Goal: Task Accomplishment & Management: Use online tool/utility

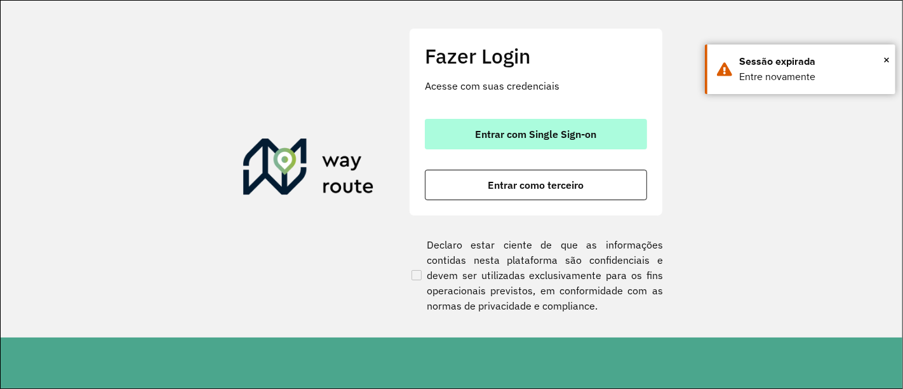
click at [544, 137] on span "Entrar com Single Sign-on" at bounding box center [536, 134] width 121 height 10
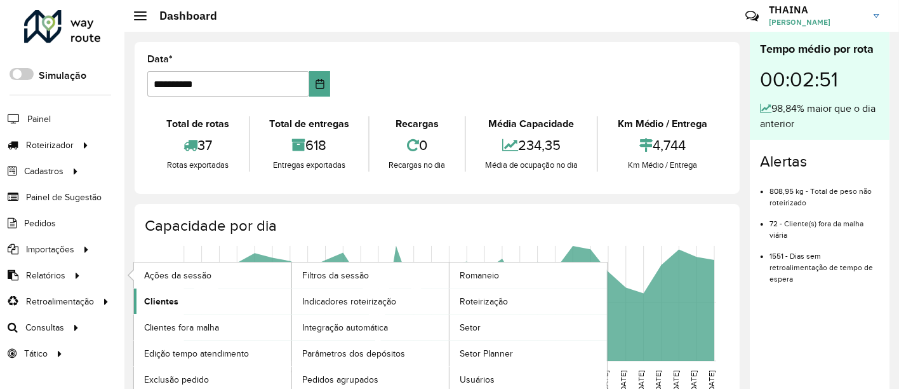
click at [170, 301] on span "Clientes" at bounding box center [161, 301] width 34 height 13
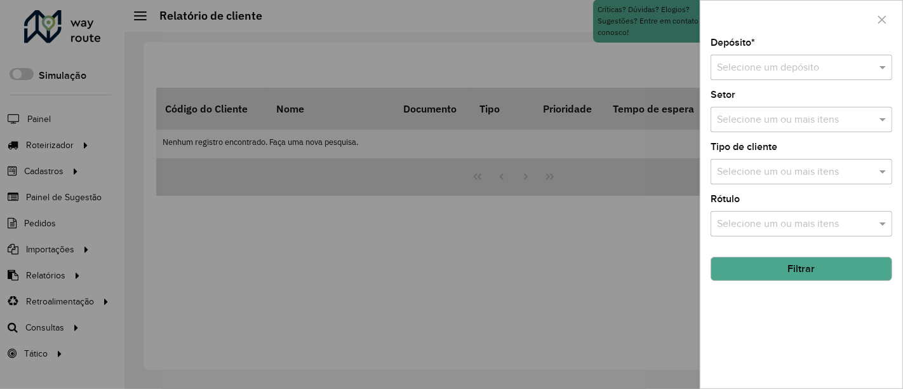
click at [773, 69] on input "text" at bounding box center [789, 67] width 144 height 15
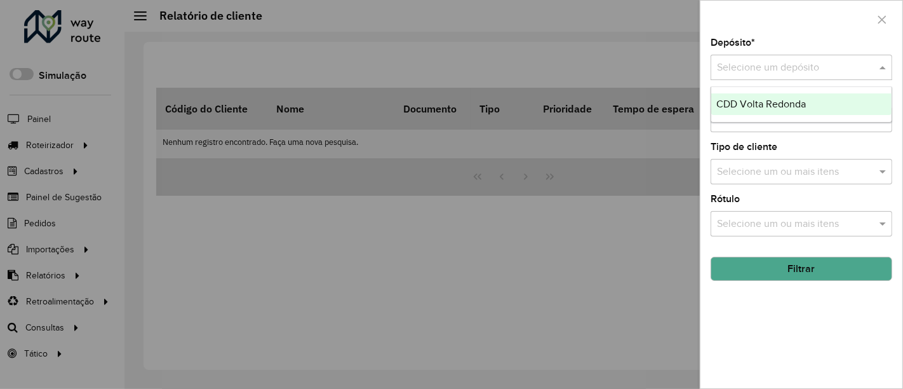
click at [760, 102] on span "CDD Volta Redonda" at bounding box center [761, 103] width 90 height 11
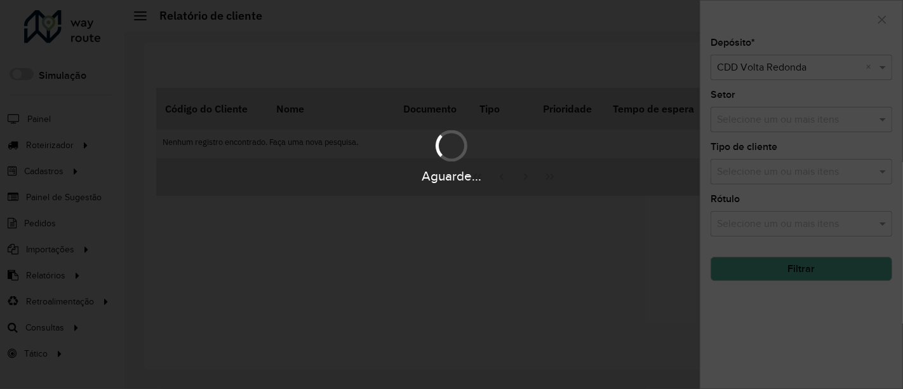
click at [761, 117] on div "Aguarde..." at bounding box center [451, 194] width 903 height 389
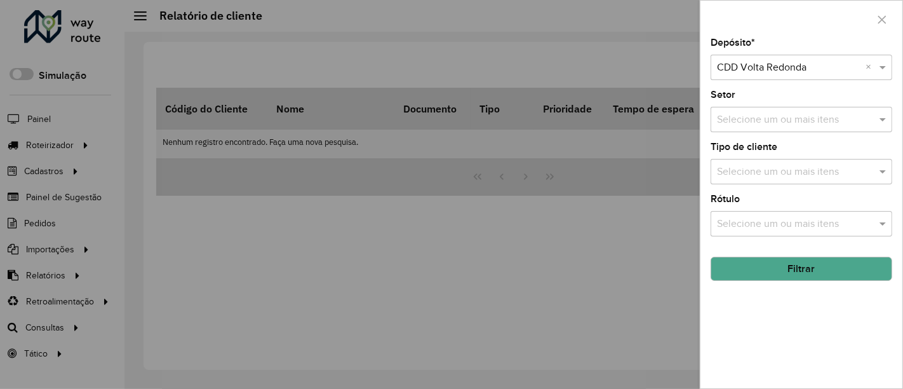
click at [761, 117] on input "text" at bounding box center [795, 119] width 163 height 15
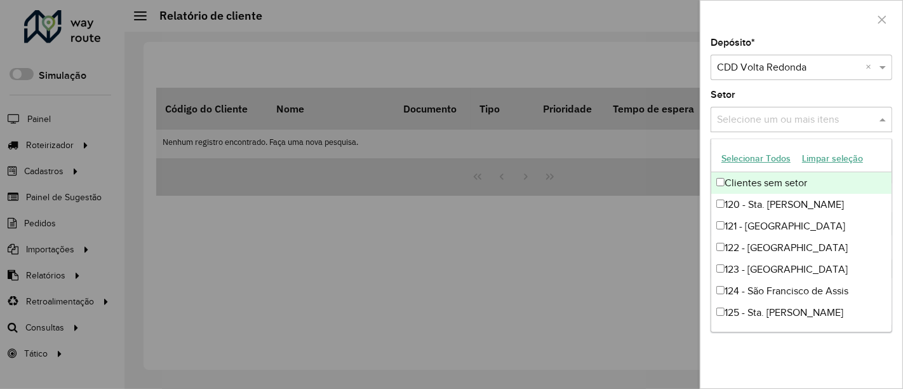
click at [763, 156] on button "Selecionar Todos" at bounding box center [756, 159] width 81 height 20
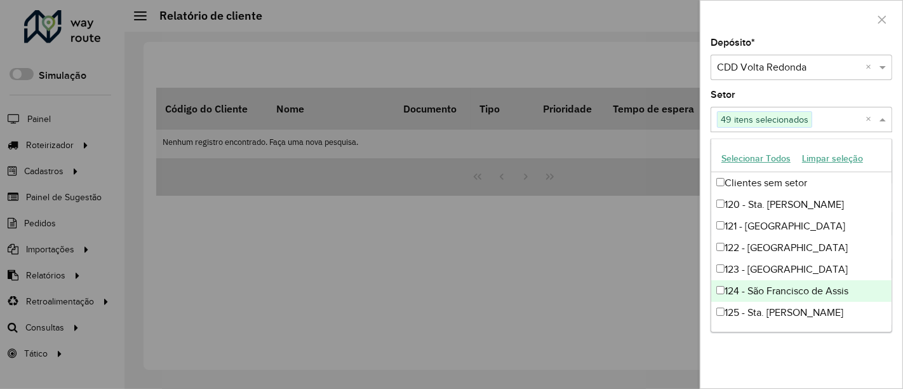
click at [860, 375] on div "Depósito * Selecione um depósito × CDD Volta Redonda × Setor Selecione um ou ma…" at bounding box center [802, 213] width 202 height 350
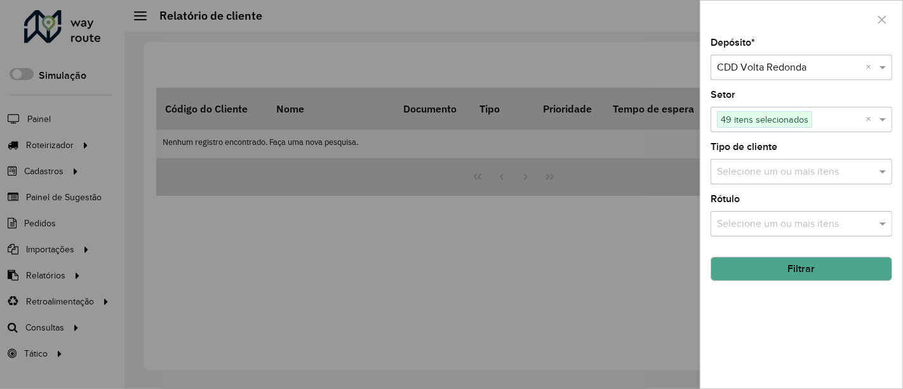
click at [775, 177] on input "text" at bounding box center [795, 171] width 163 height 15
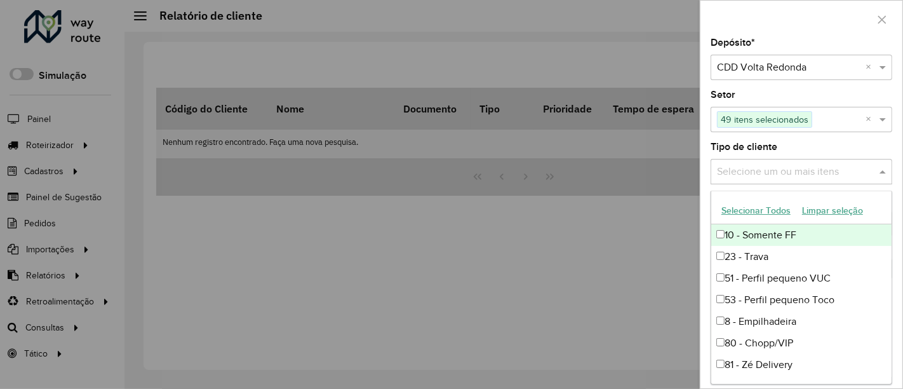
click at [764, 210] on button "Selecionar Todos" at bounding box center [756, 211] width 81 height 20
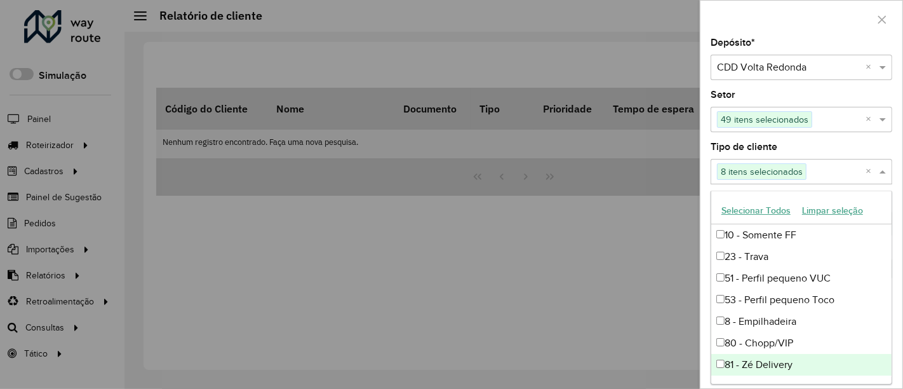
click at [641, 337] on div at bounding box center [451, 194] width 903 height 389
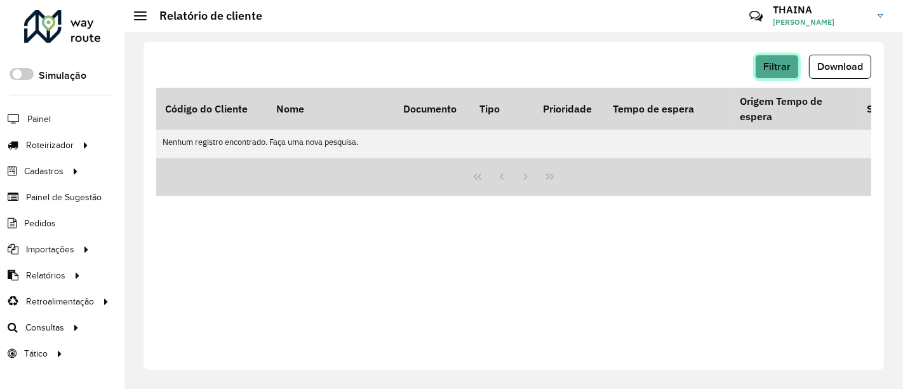
click at [780, 70] on span "Filtrar" at bounding box center [776, 66] width 27 height 11
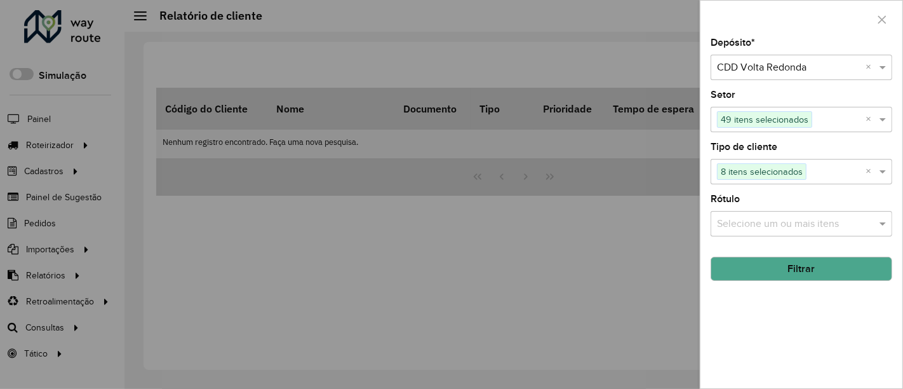
click at [773, 225] on input "text" at bounding box center [795, 224] width 163 height 15
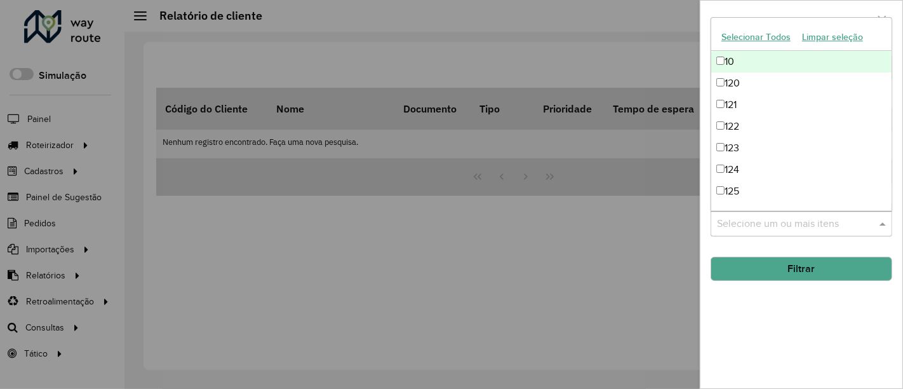
click at [760, 37] on button "Selecionar Todos" at bounding box center [756, 37] width 81 height 20
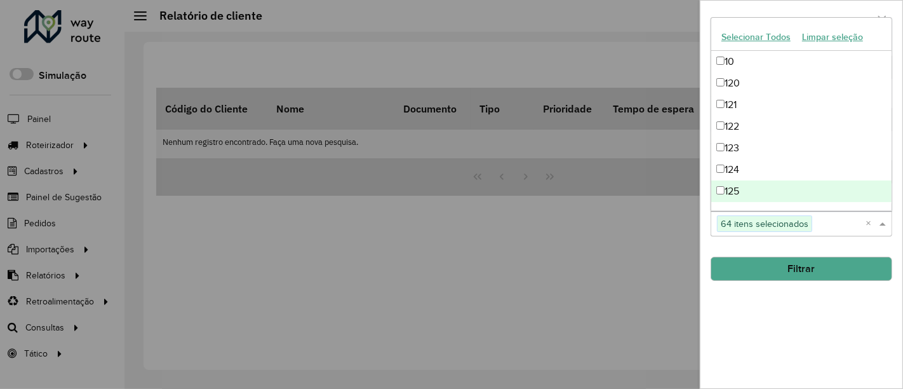
click at [776, 288] on div "Depósito * Selecione um depósito × CDD Volta Redonda × Setor Selecione um ou ma…" at bounding box center [802, 213] width 202 height 350
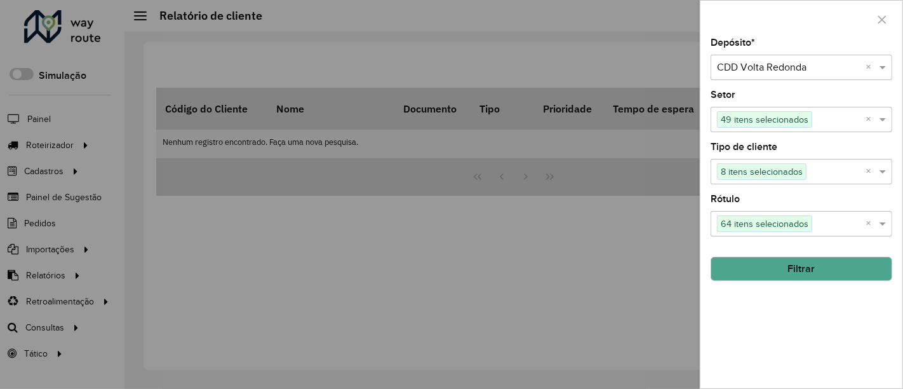
click at [830, 171] on input "text" at bounding box center [836, 171] width 59 height 15
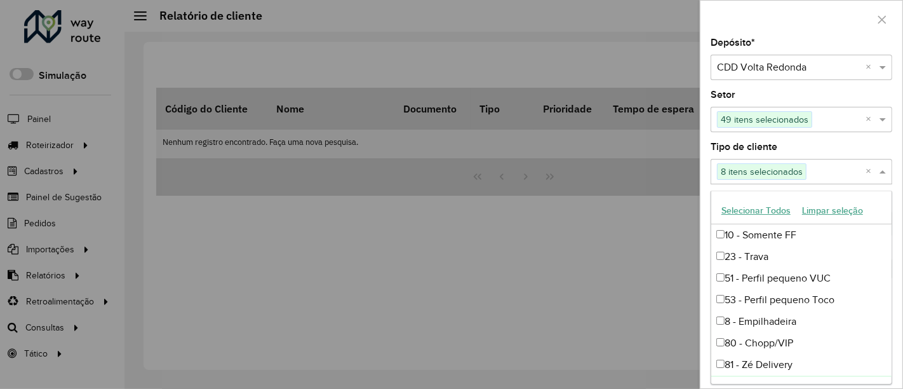
scroll to position [20, 0]
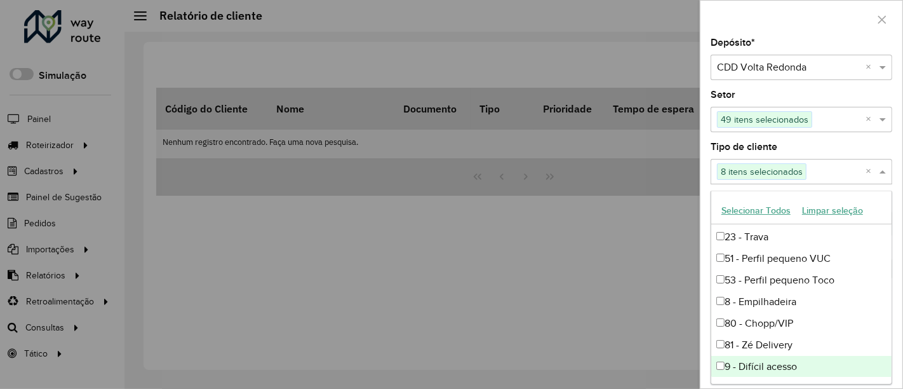
click at [830, 171] on input "text" at bounding box center [836, 171] width 59 height 15
click at [867, 142] on div "Tipo de cliente Selecione um ou mais itens 8 itens selecionados ×" at bounding box center [802, 163] width 182 height 42
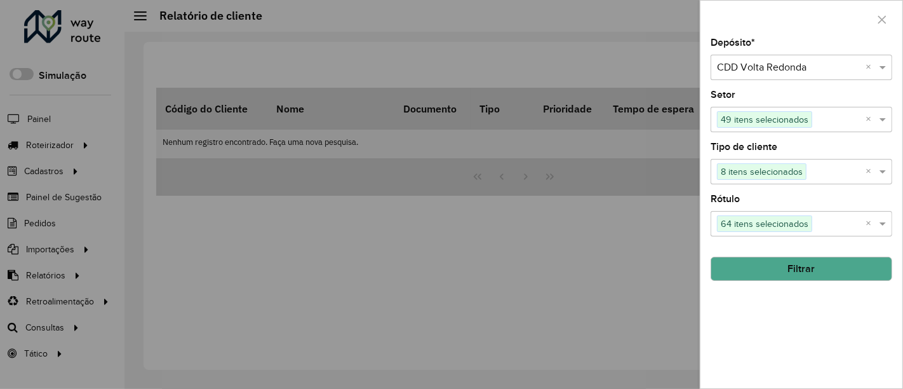
click at [824, 264] on button "Filtrar" at bounding box center [802, 269] width 182 height 24
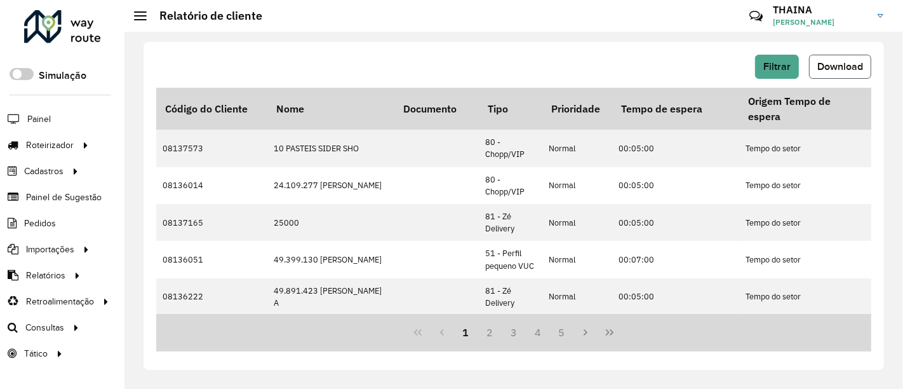
click at [863, 72] on button "Download" at bounding box center [840, 67] width 62 height 24
